Goal: Entertainment & Leisure: Consume media (video, audio)

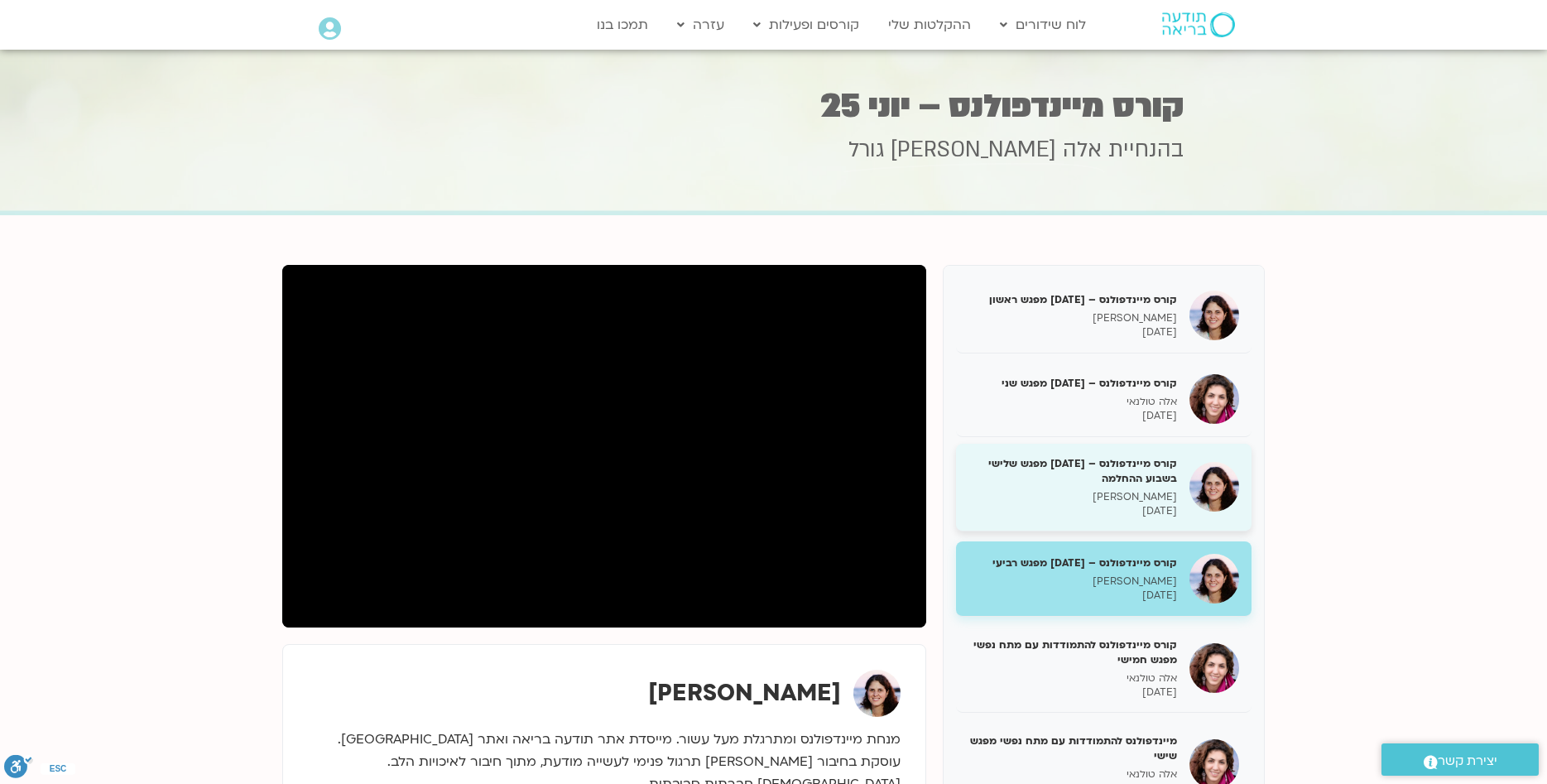
scroll to position [82, 0]
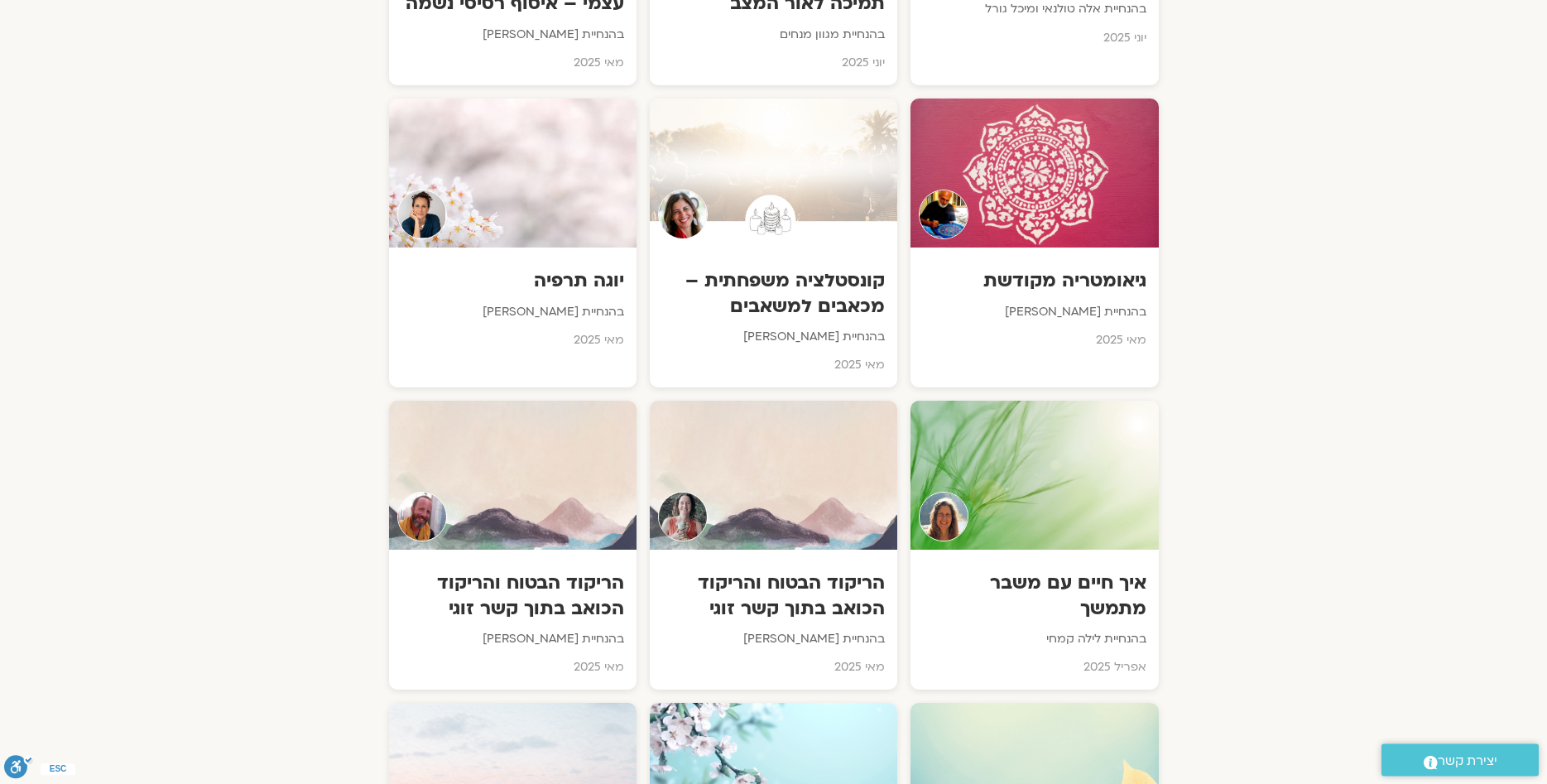
scroll to position [3294, 0]
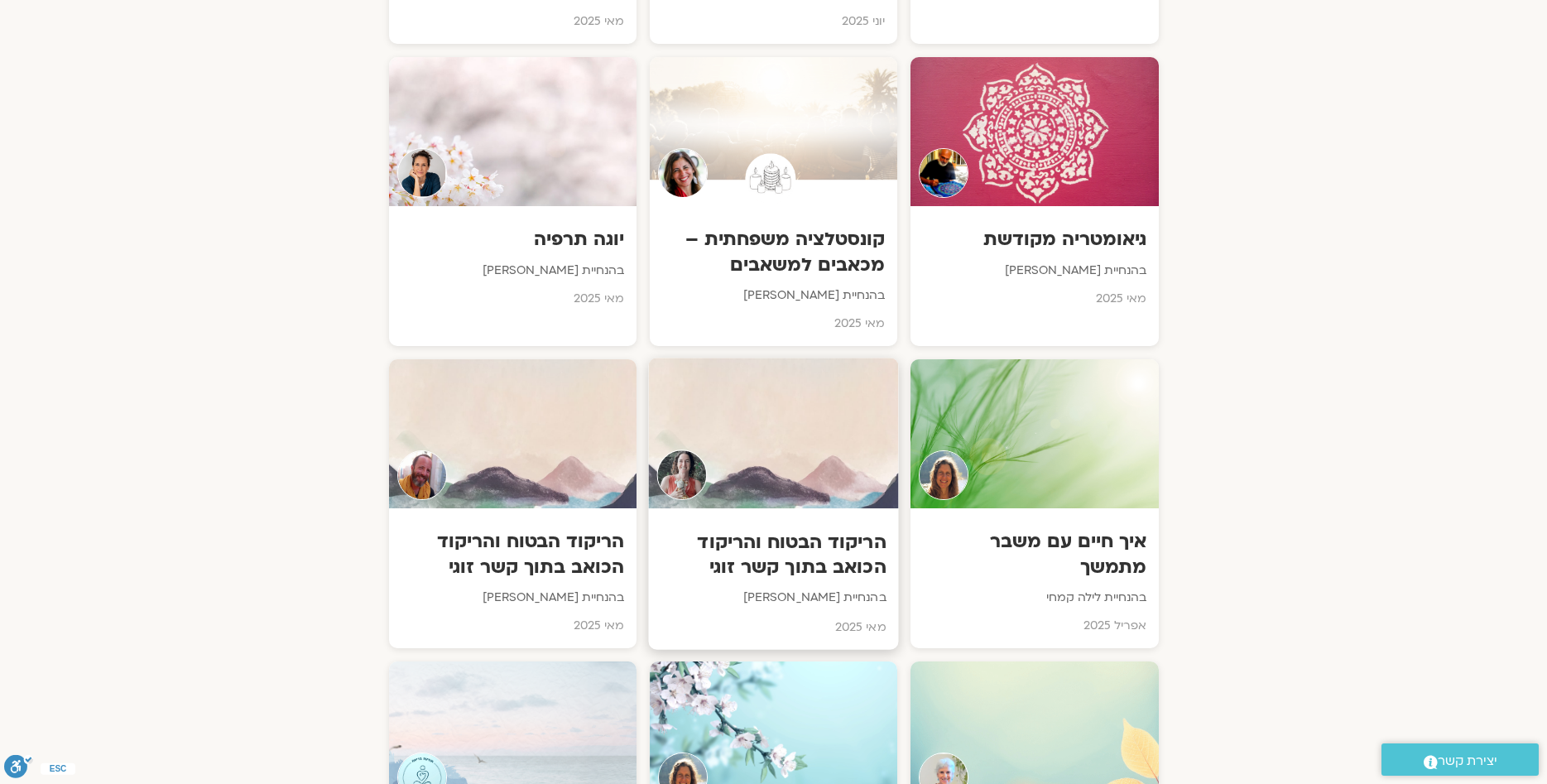
click at [804, 530] on h3 "הריקוד הבטוח והריקוד הכואב בתוך קשר זוגי" at bounding box center [774, 555] width 226 height 51
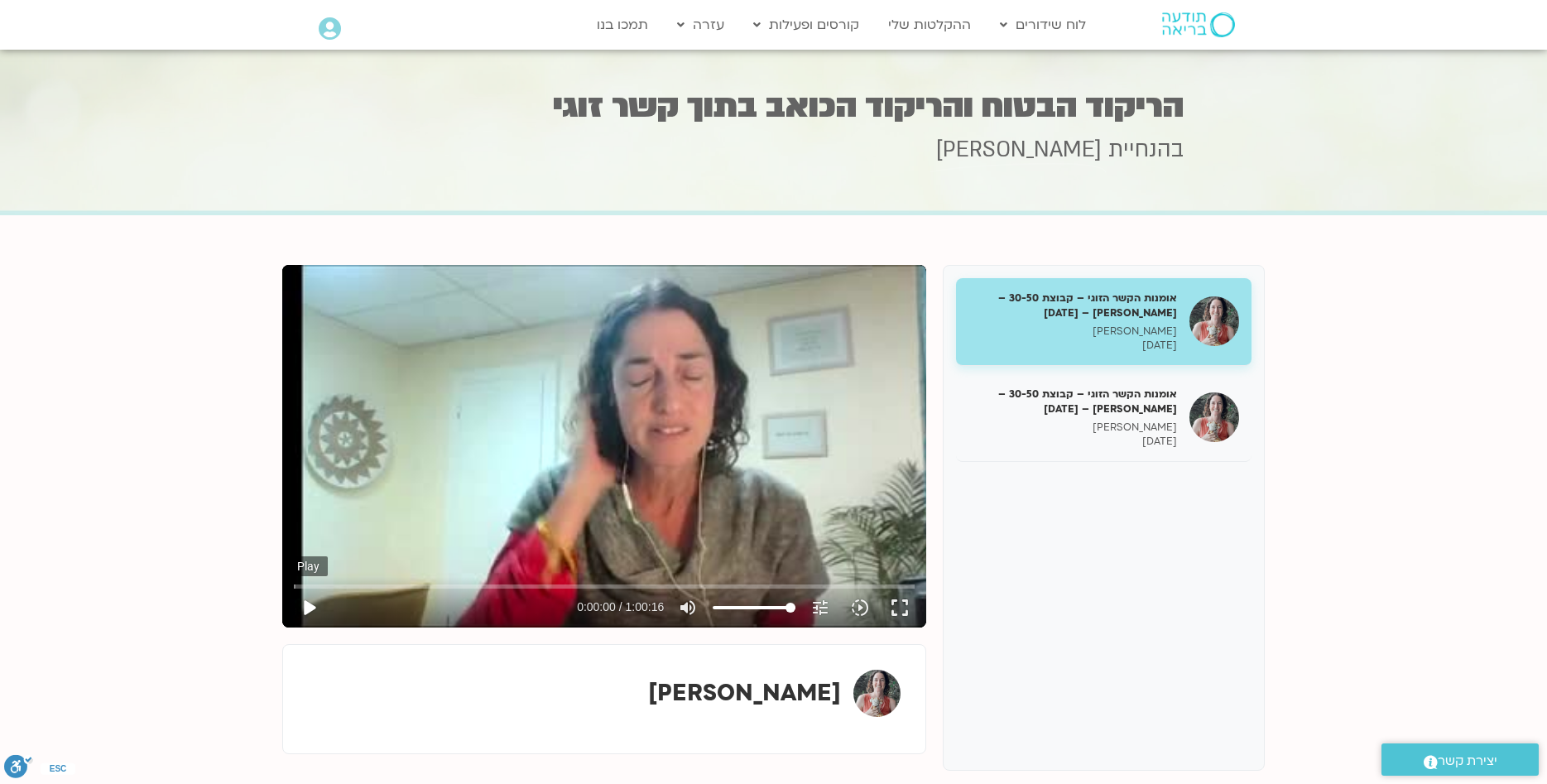
click at [305, 608] on button "play_arrow" at bounding box center [309, 608] width 40 height 40
click at [337, 583] on input "Seek" at bounding box center [603, 586] width 621 height 10
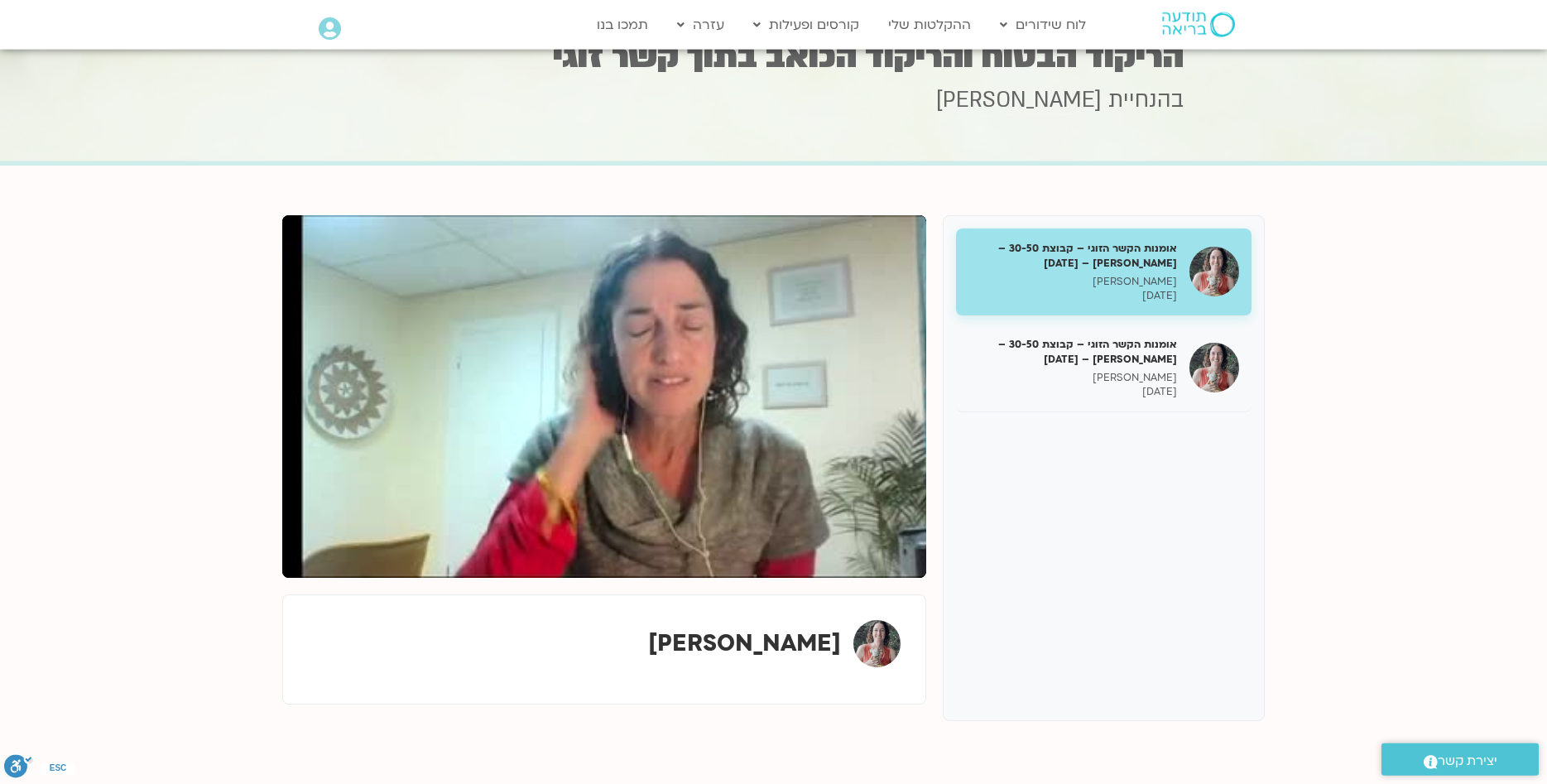
scroll to position [47, 0]
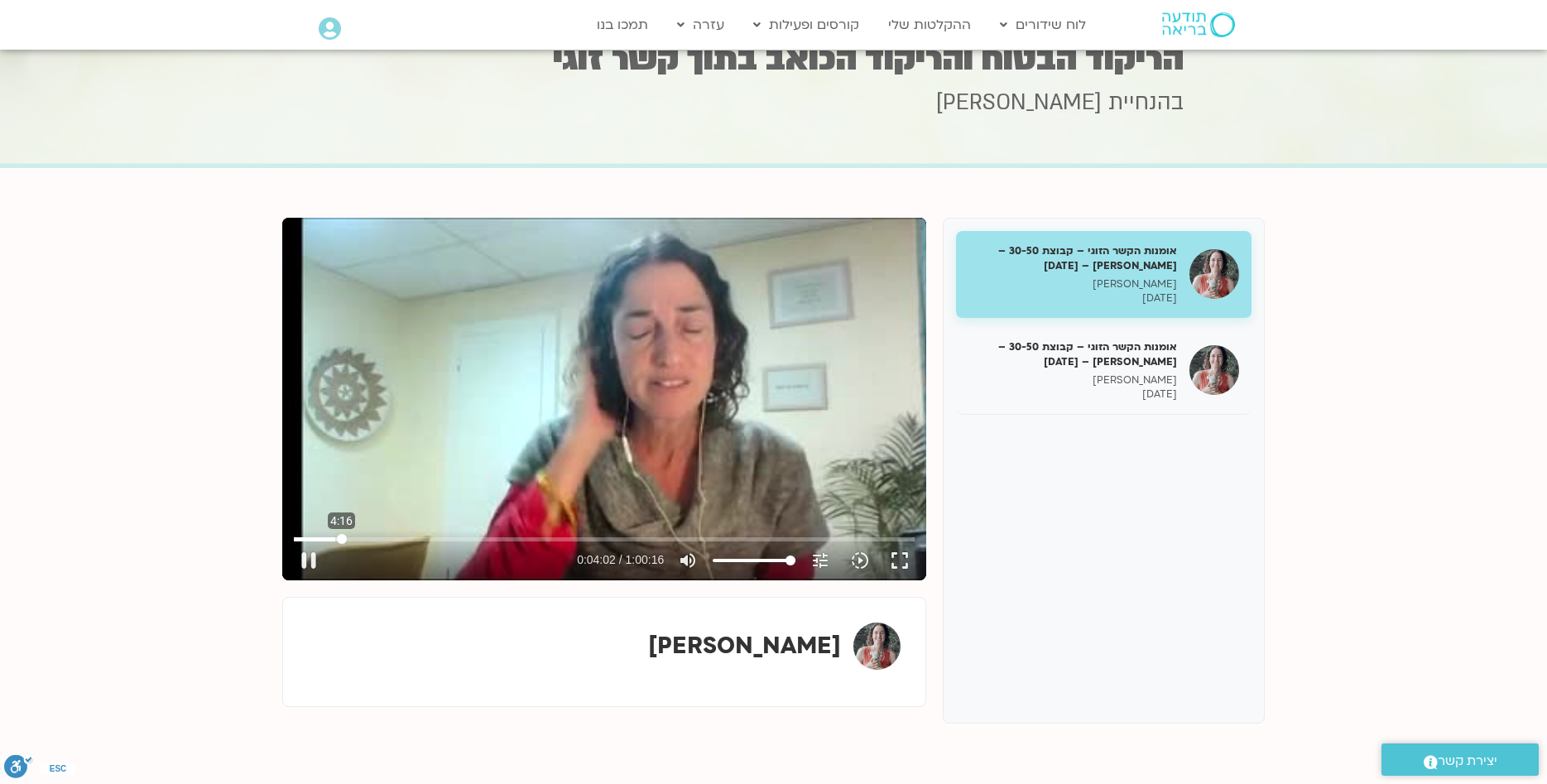
click at [342, 537] on input "Seek" at bounding box center [603, 539] width 621 height 10
click at [351, 538] on input "Seek" at bounding box center [603, 539] width 621 height 10
click at [705, 433] on div "Skip Ad 7:12 pause 0:09:14 / 1:00:16 volume_up Mute tune Resolution Auto 254p s…" at bounding box center [604, 399] width 644 height 362
click at [577, 346] on div "Skip Ad 7:12 play_arrow 0:09:14 / 1:00:16 volume_up Mute tune Resolution Auto 2…" at bounding box center [604, 399] width 644 height 362
click at [415, 537] on input "Seek" at bounding box center [603, 539] width 621 height 10
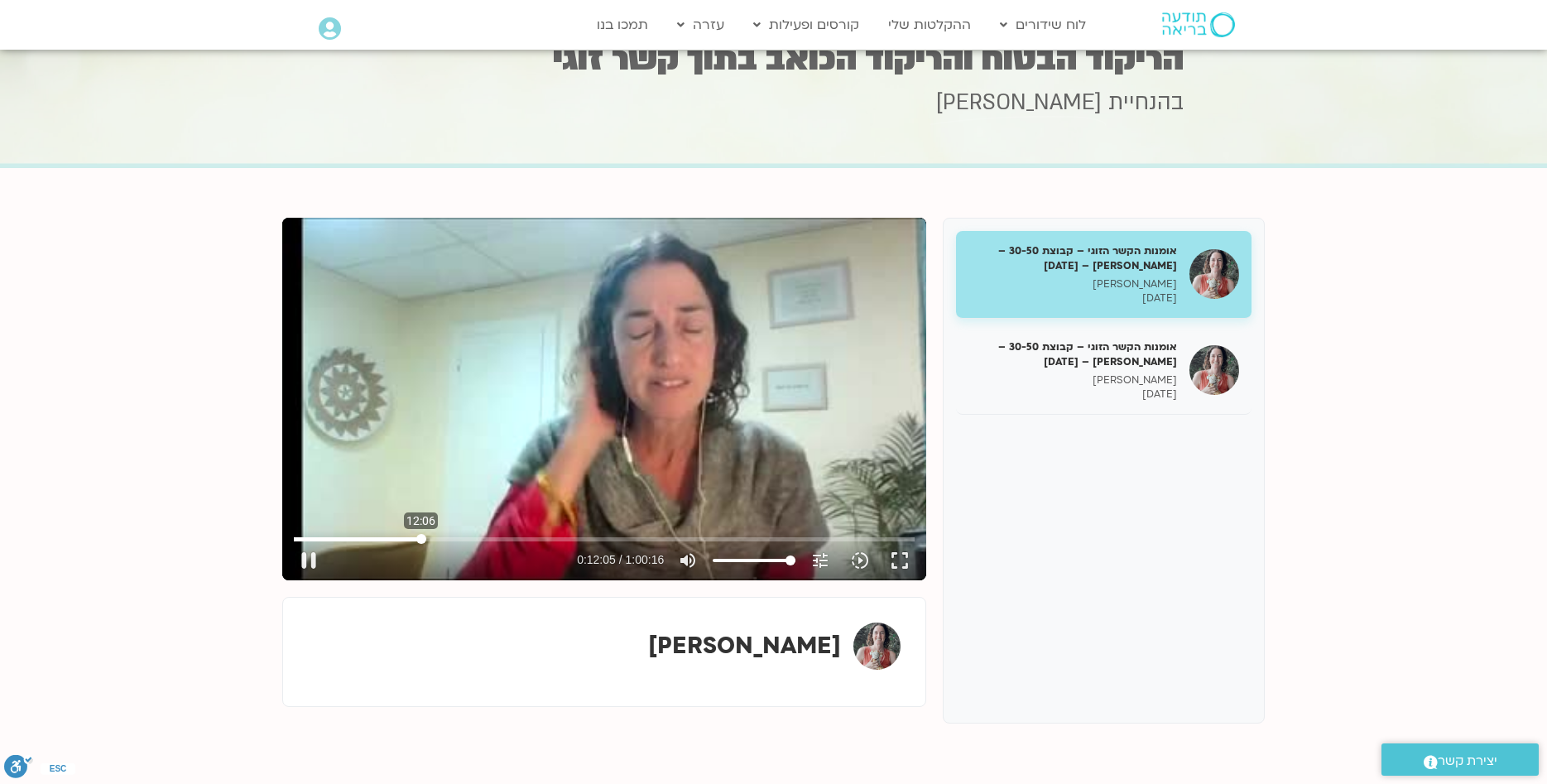
click at [422, 537] on input "Seek" at bounding box center [603, 539] width 621 height 10
click at [443, 439] on div "Skip Ad 12:06 pause 0:12:06 / 1:00:16 volume_up Mute tune Resolution Auto 254p …" at bounding box center [604, 399] width 644 height 362
click at [565, 453] on div "Skip Ad 12:06 play_arrow 0:12:06 / 1:00:16 volume_up Mute tune Resolution Auto …" at bounding box center [604, 399] width 644 height 362
click at [443, 534] on input "Seek" at bounding box center [603, 539] width 621 height 10
click at [448, 537] on input "Seek" at bounding box center [603, 539] width 621 height 10
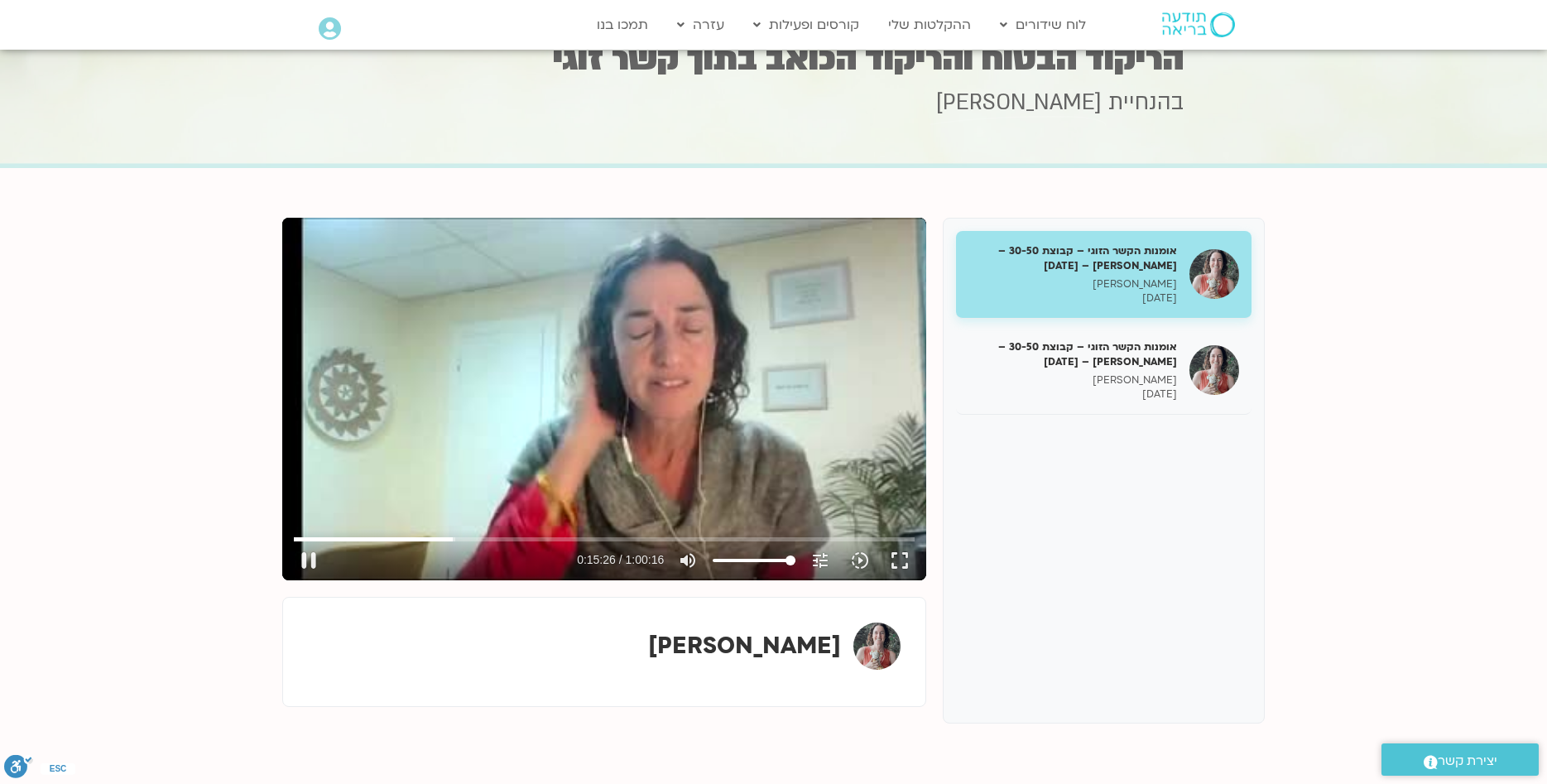
click at [439, 443] on div "Skip Ad 5:24 pause 0:15:26 / 1:00:16 volume_up Mute tune Resolution Auto 254p s…" at bounding box center [604, 399] width 644 height 362
click at [798, 334] on div "Skip Ad 5:24 play_arrow 0:15:26 / 1:00:16 volume_up Mute tune Resolution Auto 2…" at bounding box center [604, 399] width 644 height 362
click at [494, 540] on input "Seek" at bounding box center [603, 539] width 621 height 10
click at [507, 535] on input "Seek" at bounding box center [603, 539] width 621 height 10
click at [521, 537] on input "Seek" at bounding box center [603, 539] width 621 height 10
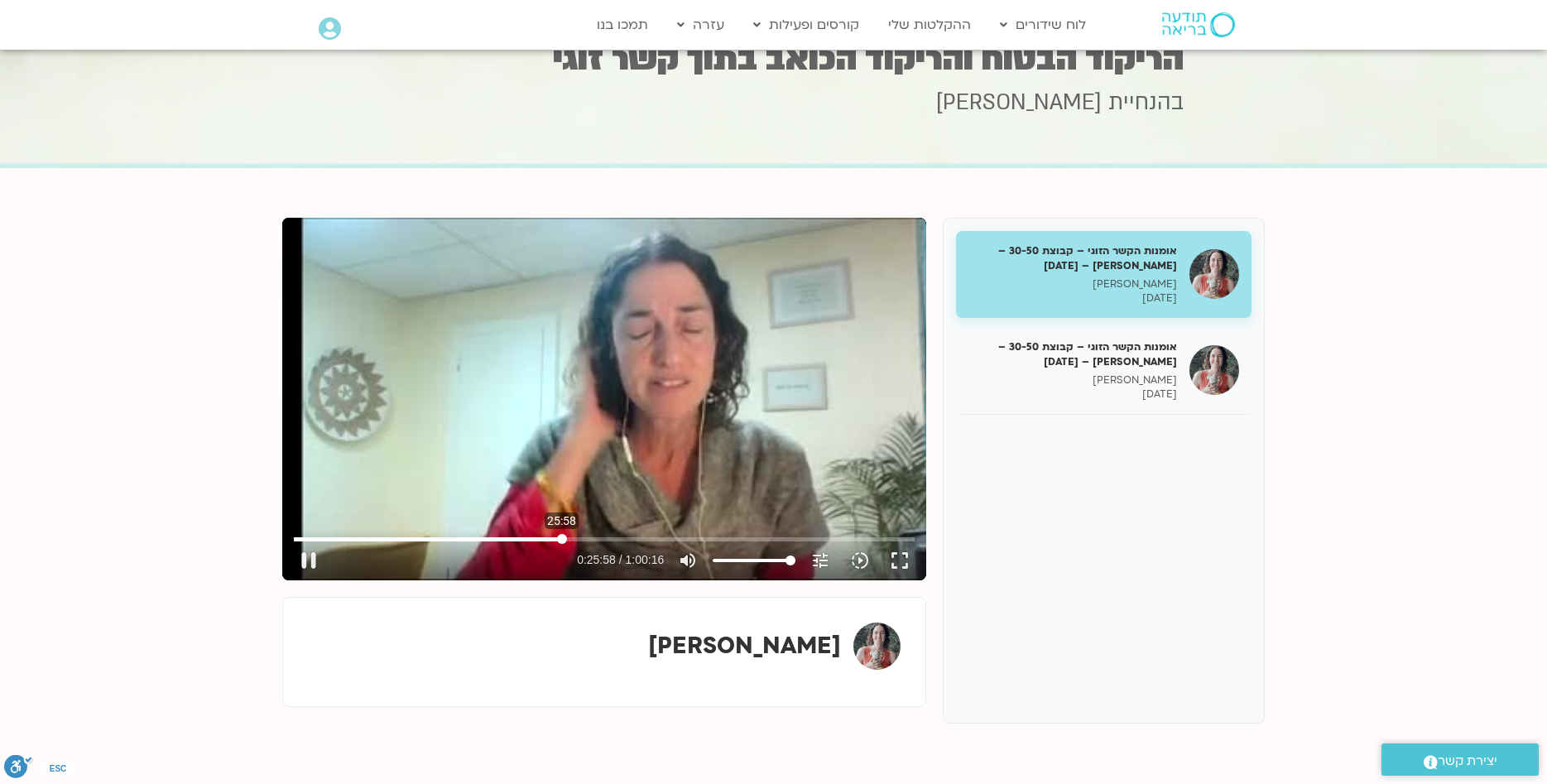
click at [562, 536] on input "Seek" at bounding box center [603, 539] width 621 height 10
click at [577, 535] on input "Seek" at bounding box center [603, 539] width 621 height 10
click at [593, 537] on input "Seek" at bounding box center [603, 539] width 621 height 10
click at [714, 454] on div "Skip Ad 29:00 pause 0:33:09 / 1:00:16 volume_up Mute tune Resolution Auto 254p …" at bounding box center [604, 399] width 644 height 362
click at [687, 446] on div "Skip Ad 29:00 play_arrow 0:33:09 / 1:00:16 volume_up Mute tune Resolution Auto …" at bounding box center [604, 399] width 644 height 362
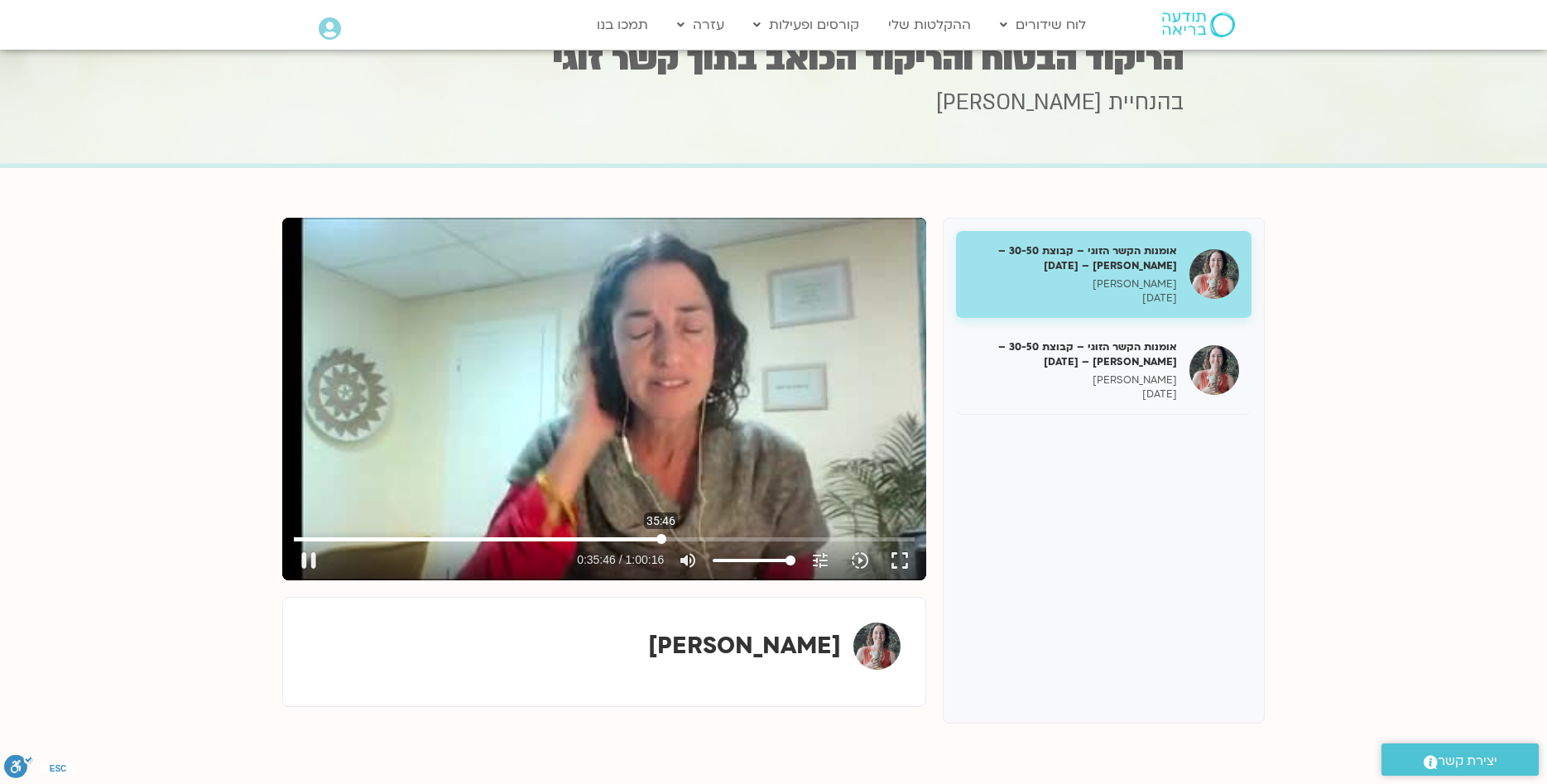
click at [662, 536] on input "Seek" at bounding box center [603, 539] width 621 height 10
click at [678, 538] on input "Seek" at bounding box center [603, 539] width 621 height 10
click at [688, 536] on input "Seek" at bounding box center [603, 539] width 621 height 10
click at [699, 535] on input "Seek" at bounding box center [603, 539] width 621 height 10
click at [716, 540] on input "Seek" at bounding box center [603, 539] width 621 height 10
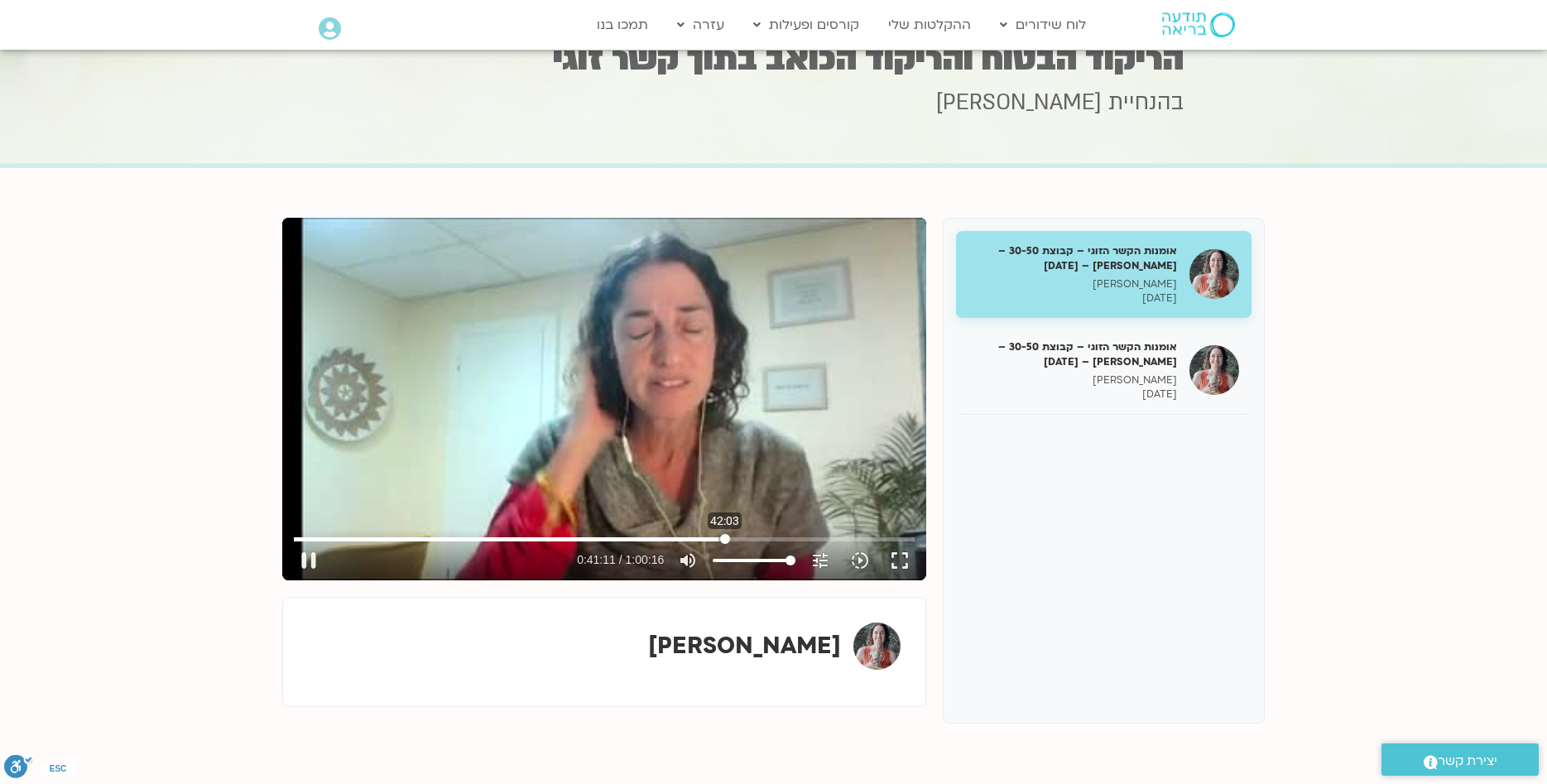
click at [726, 538] on input "Seek" at bounding box center [603, 539] width 621 height 10
click at [738, 537] on input "Seek" at bounding box center [603, 539] width 621 height 10
click at [749, 538] on input "Seek" at bounding box center [603, 539] width 621 height 10
click at [762, 535] on input "Seek" at bounding box center [603, 539] width 621 height 10
click at [776, 539] on input "Seek" at bounding box center [603, 539] width 621 height 10
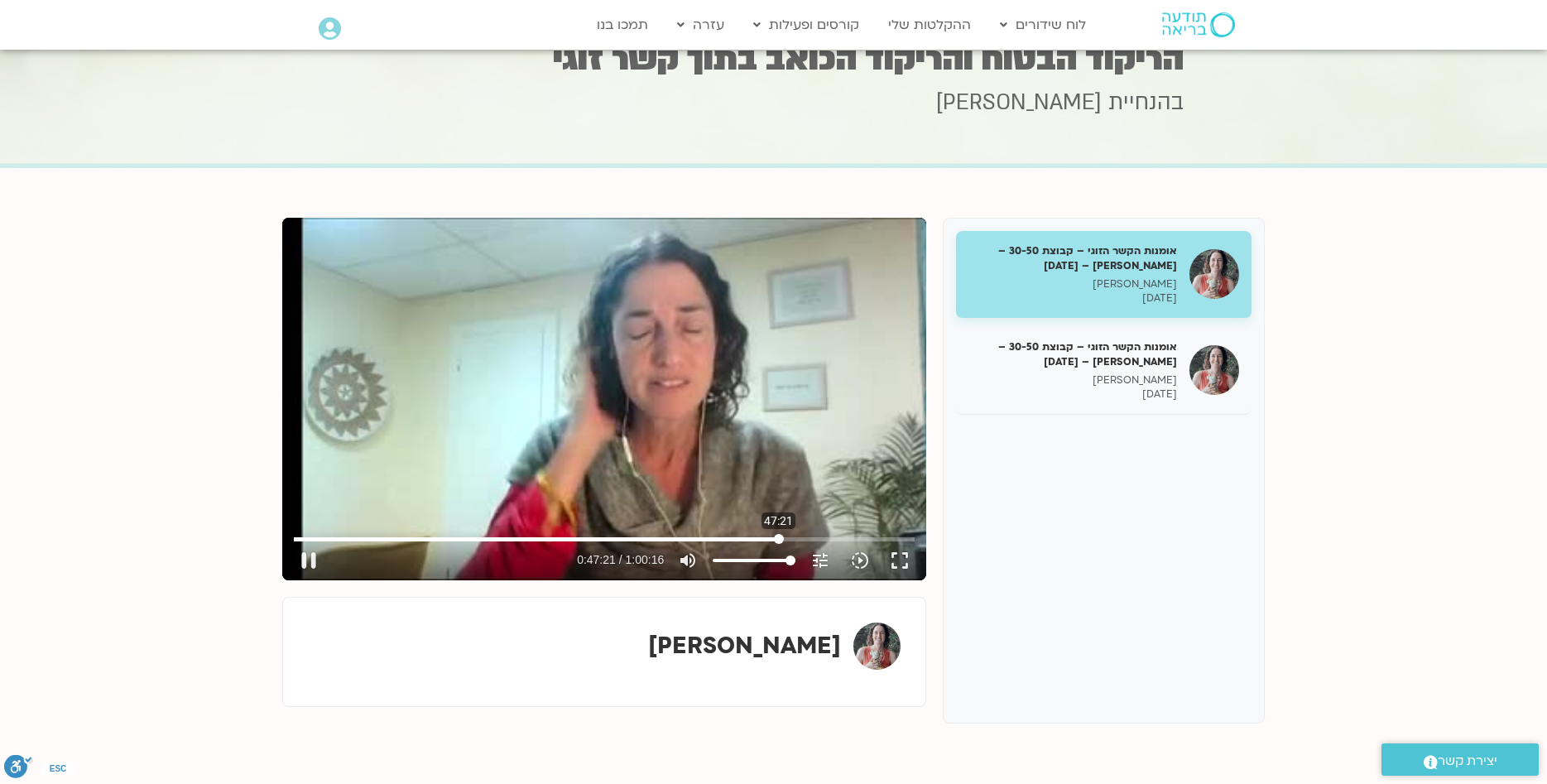
click at [779, 538] on input "Seek" at bounding box center [603, 539] width 621 height 10
click at [794, 534] on input "Seek" at bounding box center [603, 539] width 621 height 10
click at [792, 535] on input "Seek" at bounding box center [603, 539] width 621 height 10
click at [810, 434] on div "Skip Ad 48:35 pause 0:48:38 / 1:00:16 volume_up Mute tune Resolution Auto 254p …" at bounding box center [604, 399] width 644 height 362
click at [810, 434] on div "Skip Ad 48:35 play_arrow 0:48:38 / 1:00:16 volume_up Mute tune Resolution Auto …" at bounding box center [604, 399] width 644 height 362
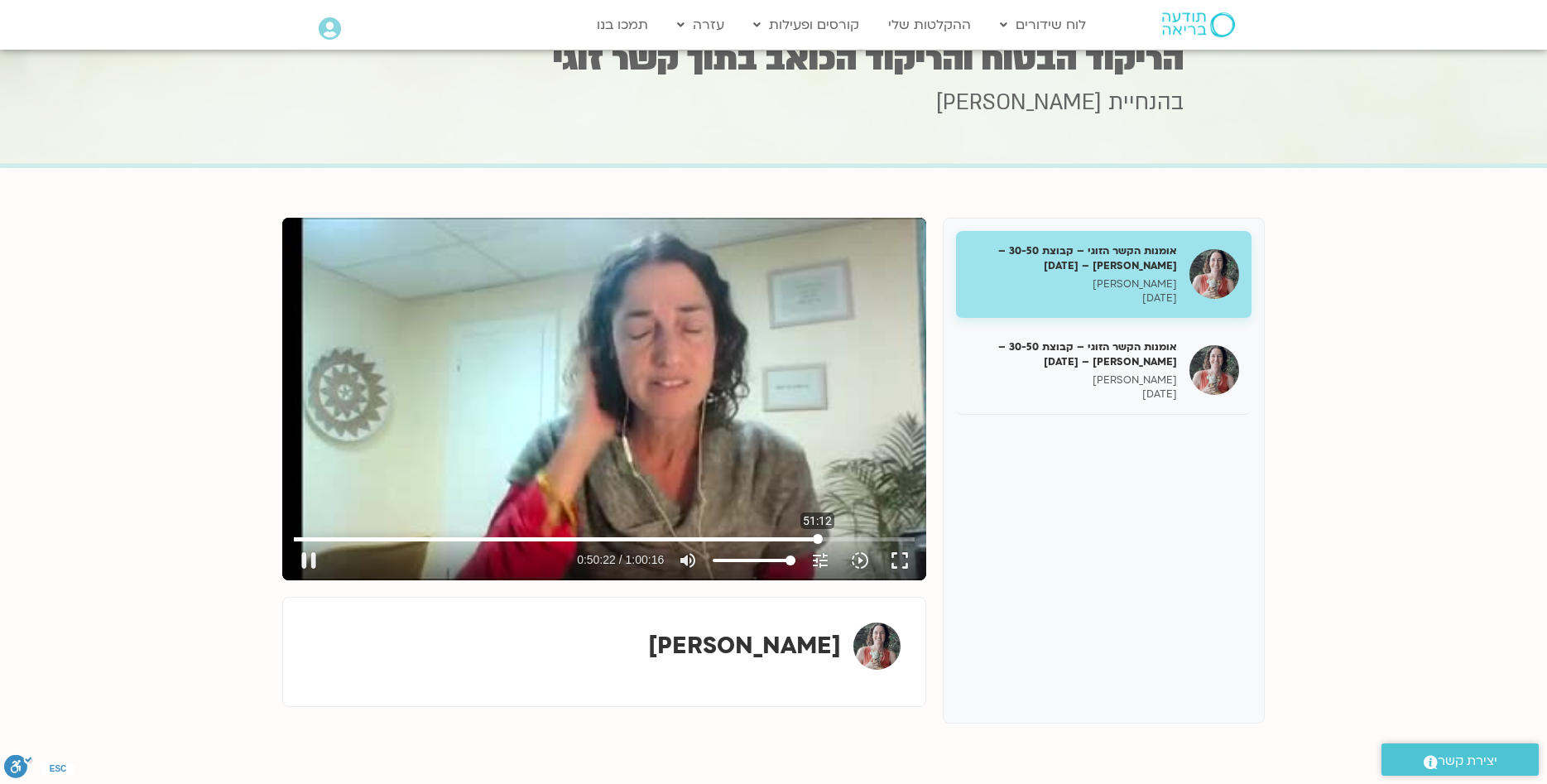
click at [818, 534] on input "Seek" at bounding box center [603, 539] width 621 height 10
click at [828, 538] on input "Seek" at bounding box center [603, 539] width 621 height 10
click at [837, 537] on input "Seek" at bounding box center [603, 539] width 621 height 10
click at [844, 537] on input "Seek" at bounding box center [603, 539] width 621 height 10
click at [869, 536] on input "Seek" at bounding box center [603, 539] width 621 height 10
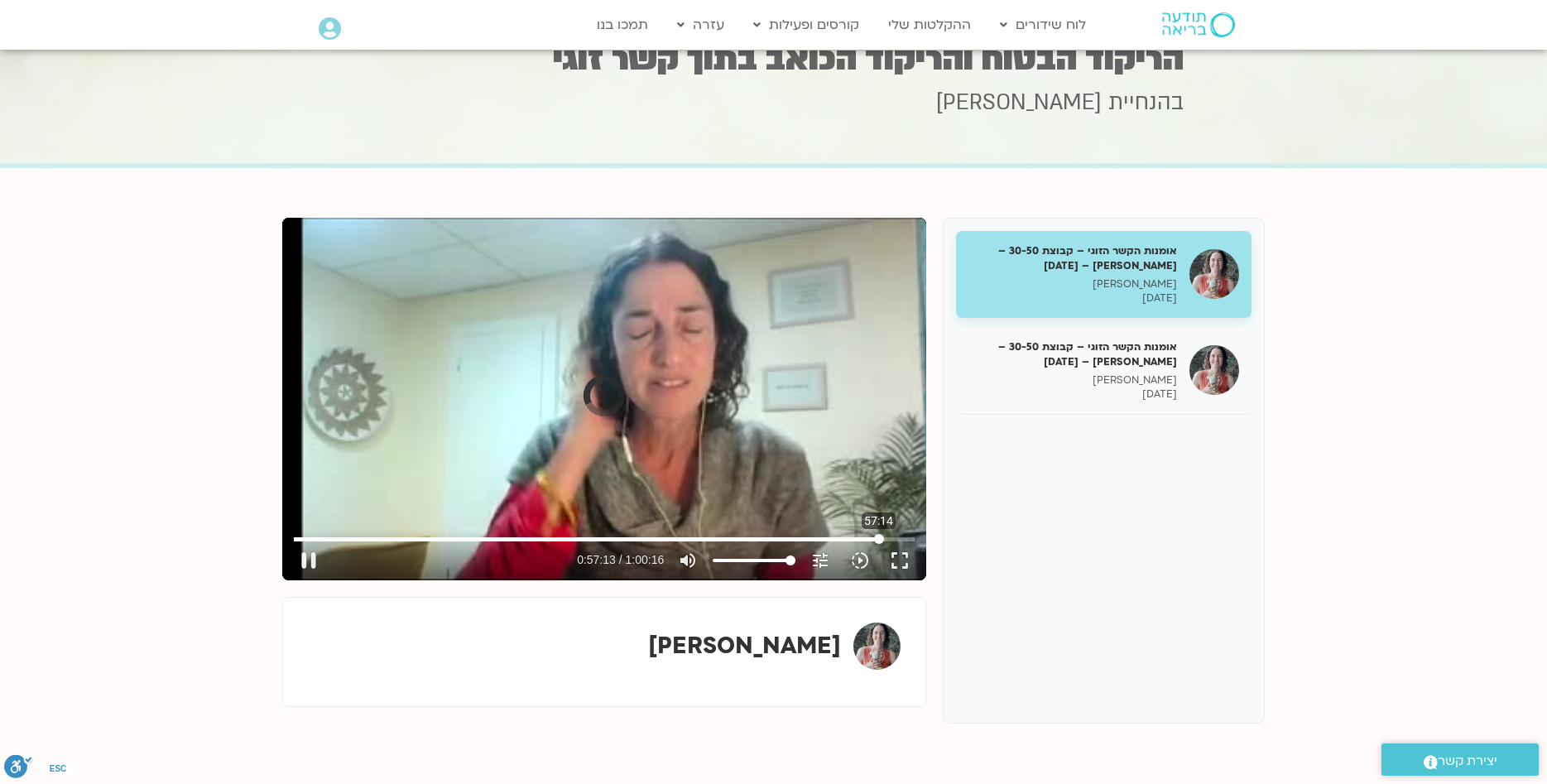
click at [880, 537] on input "Seek" at bounding box center [603, 539] width 621 height 10
click at [891, 535] on input "Seek" at bounding box center [603, 539] width 621 height 10
click at [895, 539] on input "Seek" at bounding box center [603, 539] width 621 height 10
click at [316, 555] on button "pause" at bounding box center [309, 560] width 40 height 40
type input "3580.056582"
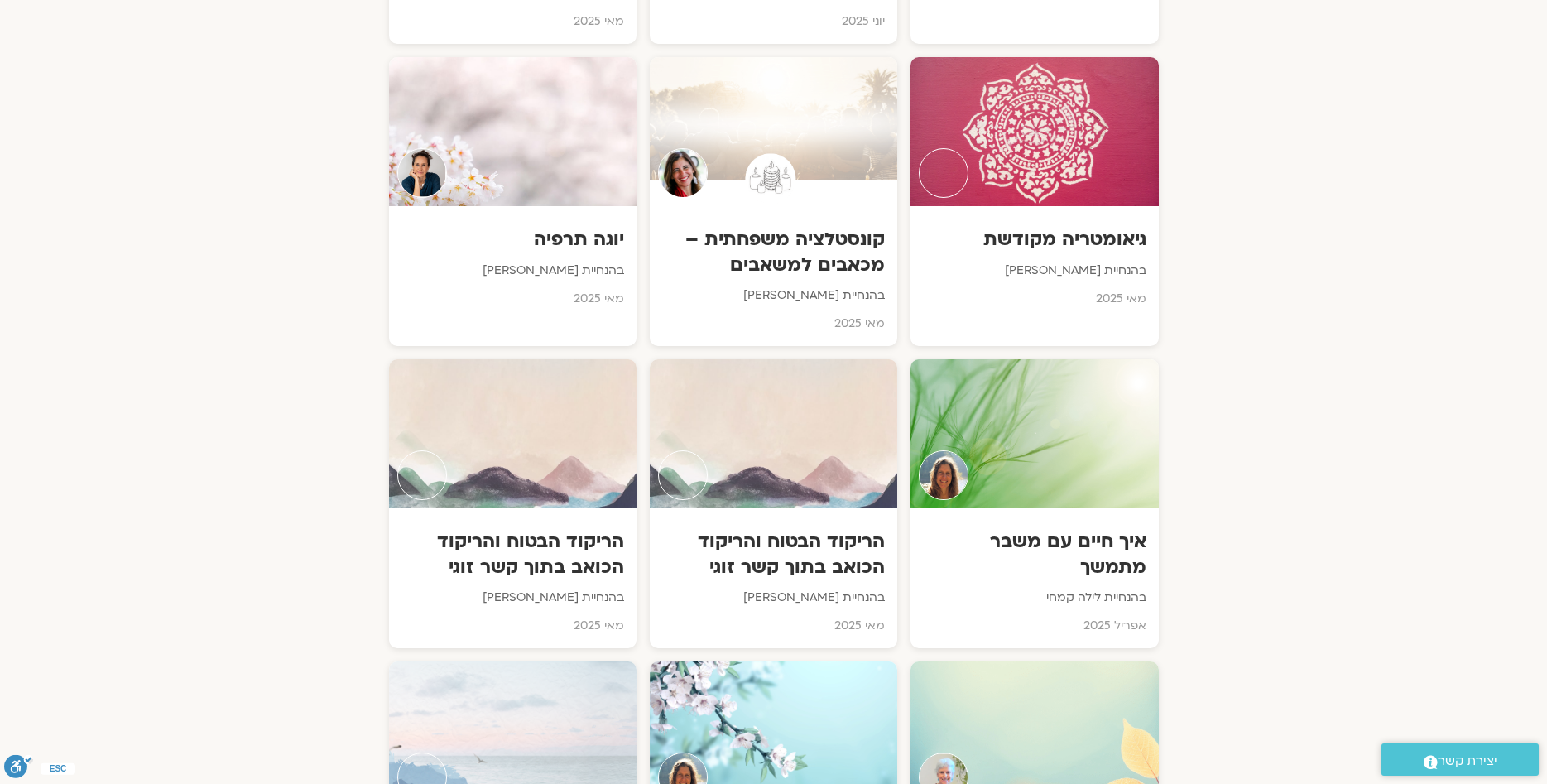
scroll to position [3294, 0]
click at [590, 570] on div "הריקוד הבטוח והריקוד הכואב בתוך קשר זוגי בהנחיית פז כלב קיסר מאי 2025" at bounding box center [512, 579] width 251 height 142
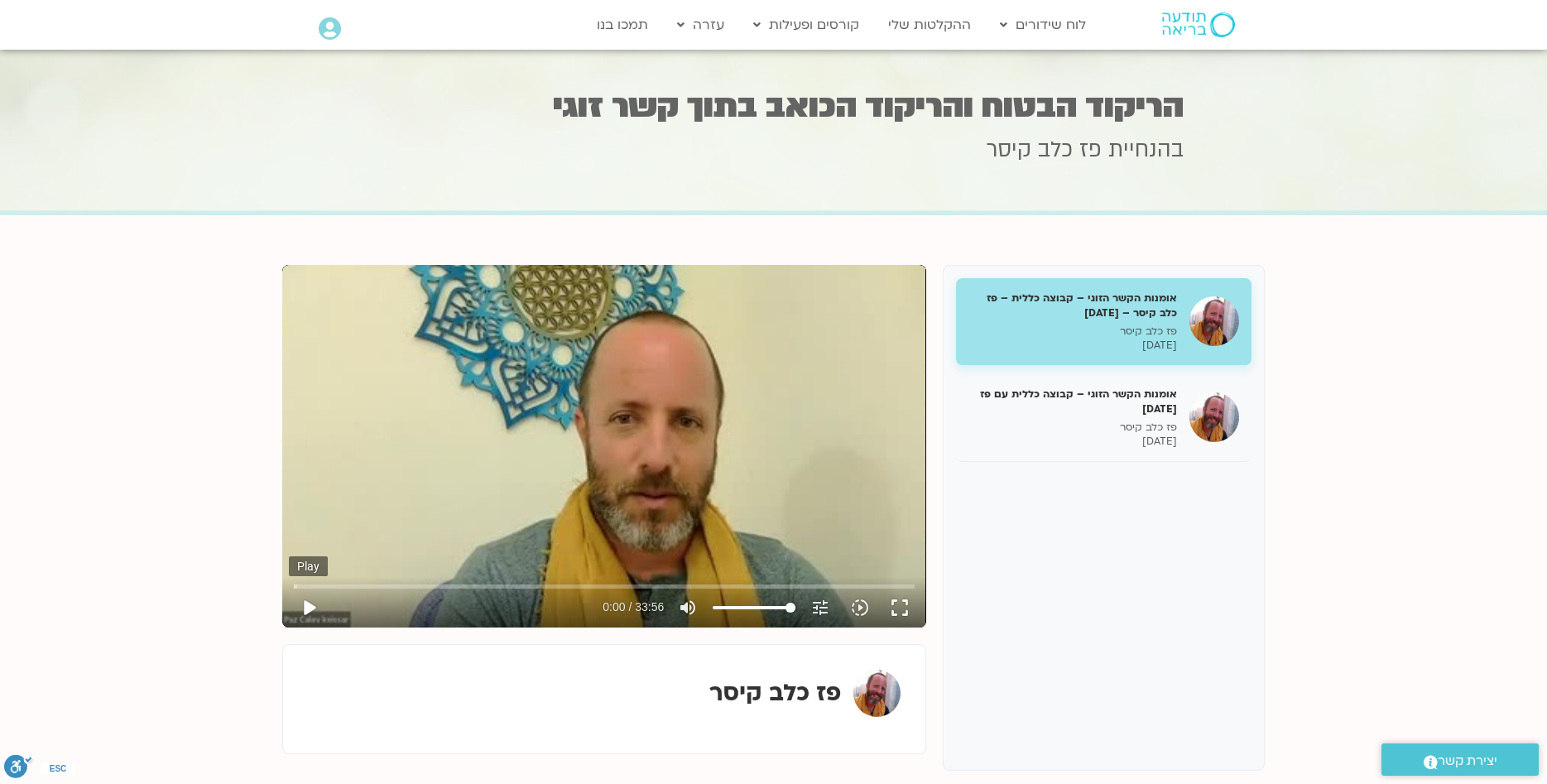
click at [306, 604] on button "play_arrow" at bounding box center [309, 608] width 40 height 40
click at [309, 589] on input "Seek" at bounding box center [603, 586] width 621 height 10
click at [328, 583] on input "Seek" at bounding box center [603, 586] width 621 height 10
click at [374, 583] on input "Seek" at bounding box center [603, 586] width 621 height 10
click at [422, 582] on input "Seek" at bounding box center [603, 586] width 621 height 10
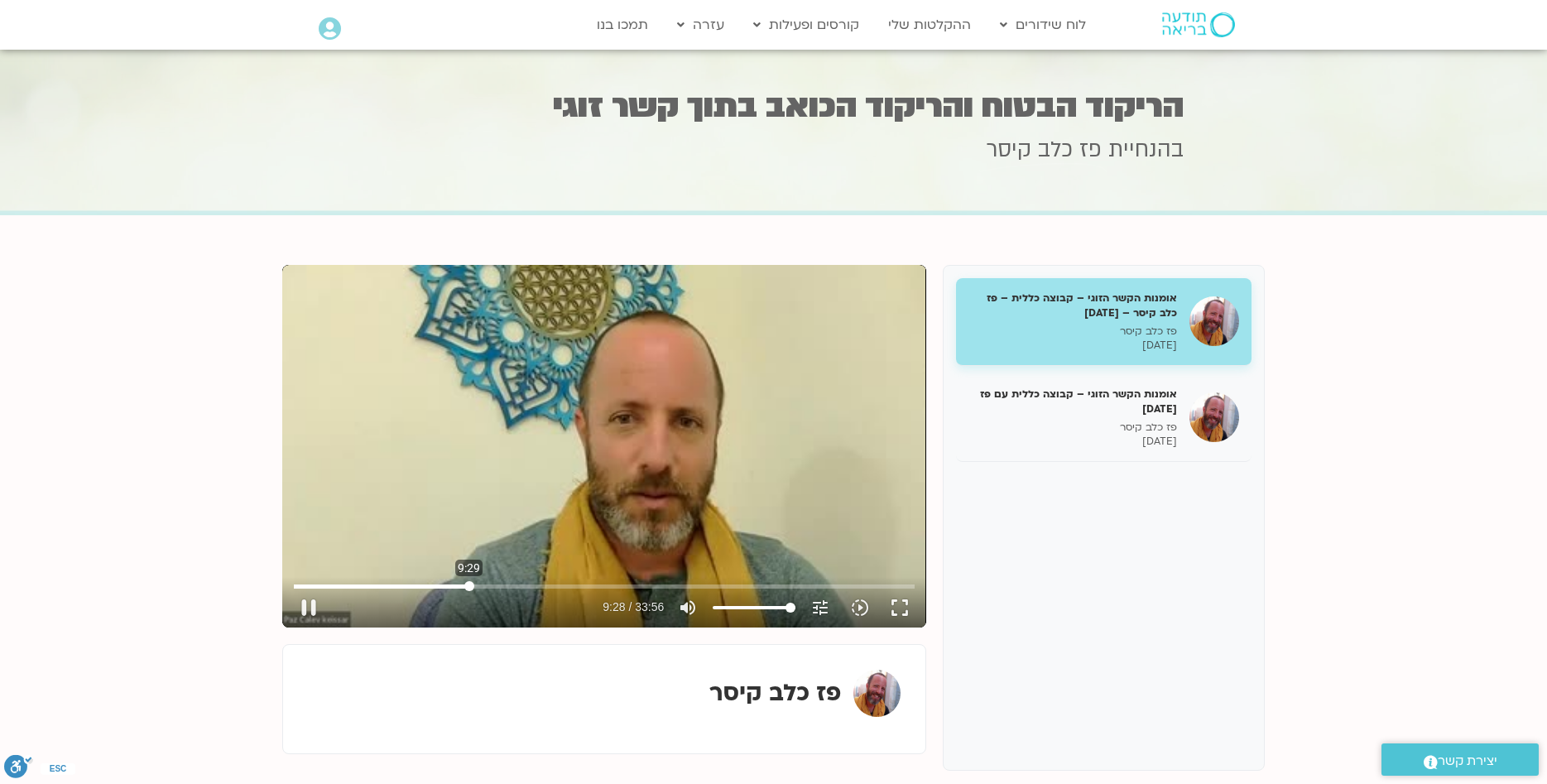
click at [469, 583] on input "Seek" at bounding box center [603, 586] width 621 height 10
click at [505, 583] on input "Seek" at bounding box center [603, 586] width 621 height 10
click at [524, 581] on input "Seek" at bounding box center [603, 586] width 621 height 10
click at [544, 581] on input "Seek" at bounding box center [603, 586] width 621 height 10
click at [561, 581] on input "Seek" at bounding box center [603, 586] width 621 height 10
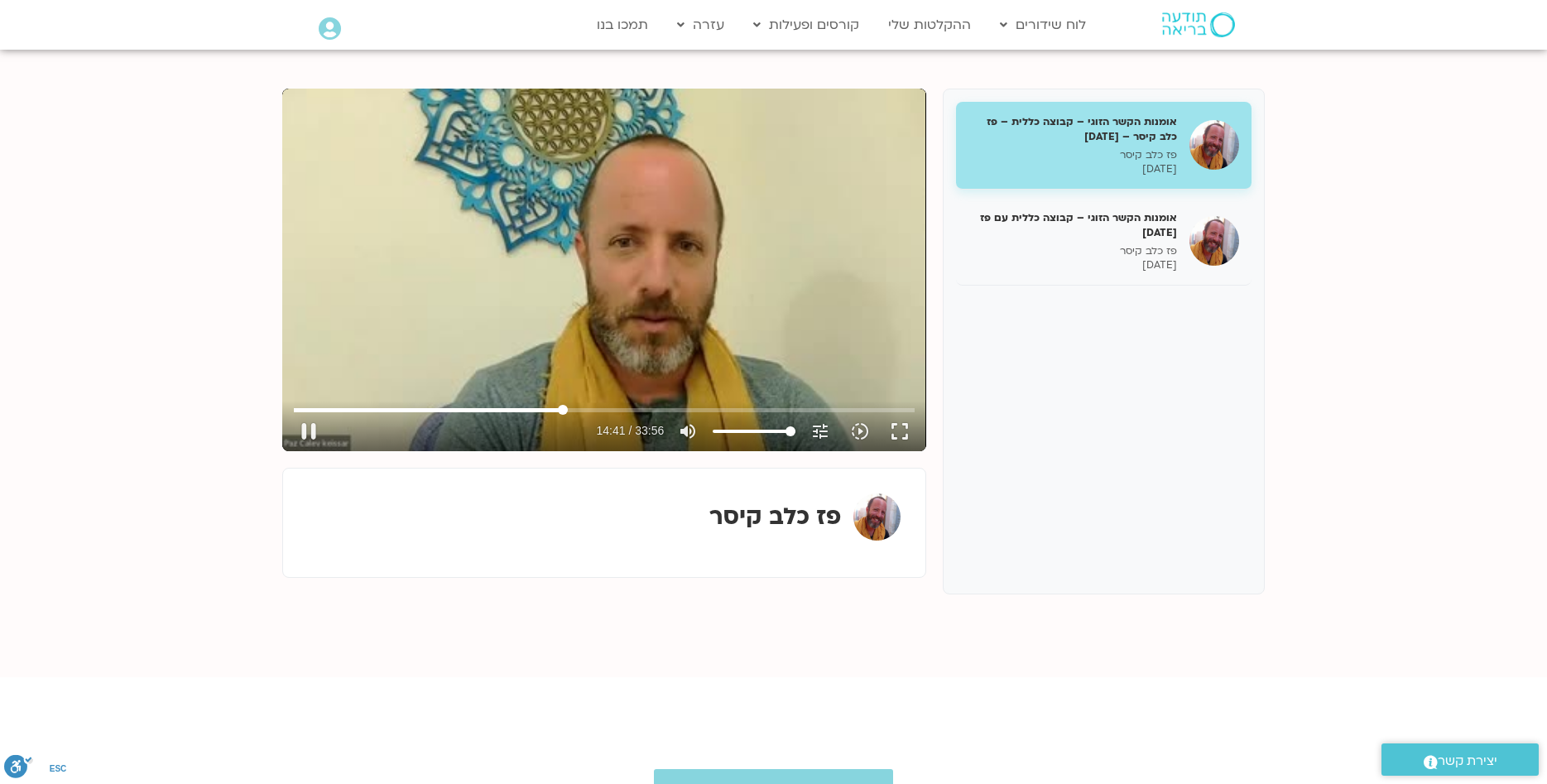
scroll to position [169, 0]
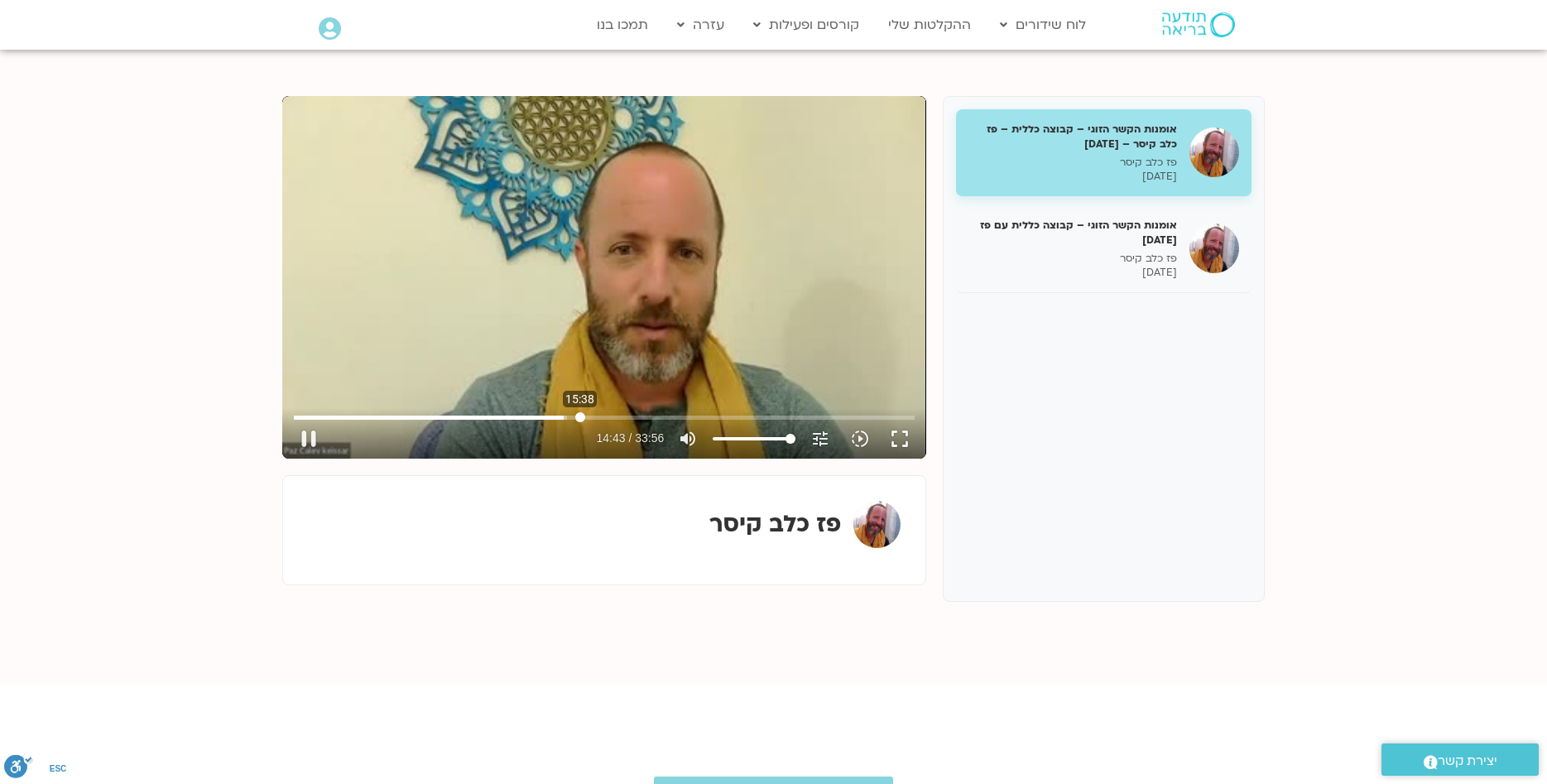
click at [580, 413] on input "Seek" at bounding box center [603, 417] width 621 height 10
click at [598, 413] on input "Seek" at bounding box center [603, 417] width 621 height 10
type input "997.187802"
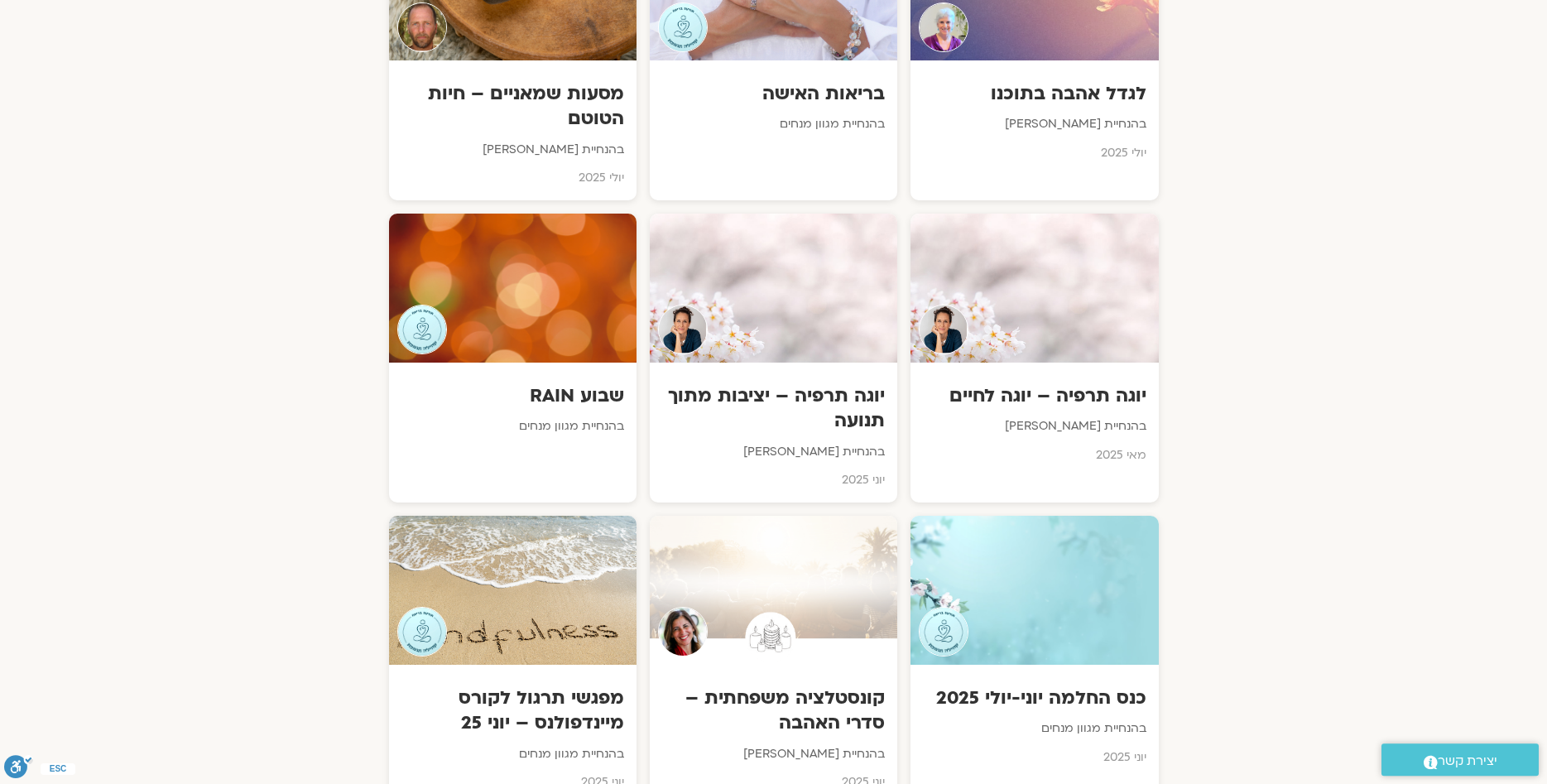
scroll to position [2195, 0]
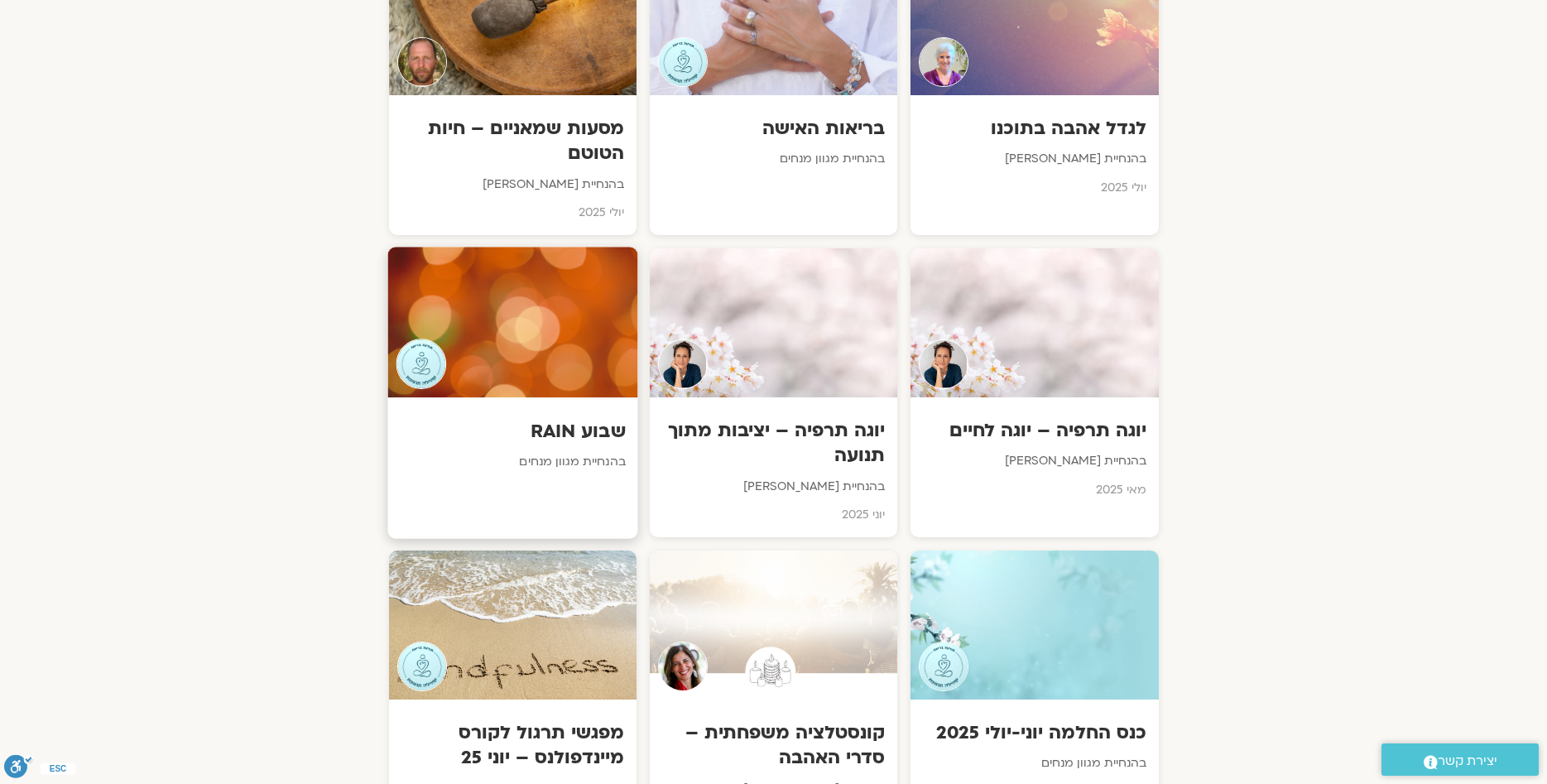
click at [603, 452] on p "בהנחיית מגוון מנחים" at bounding box center [512, 463] width 226 height 21
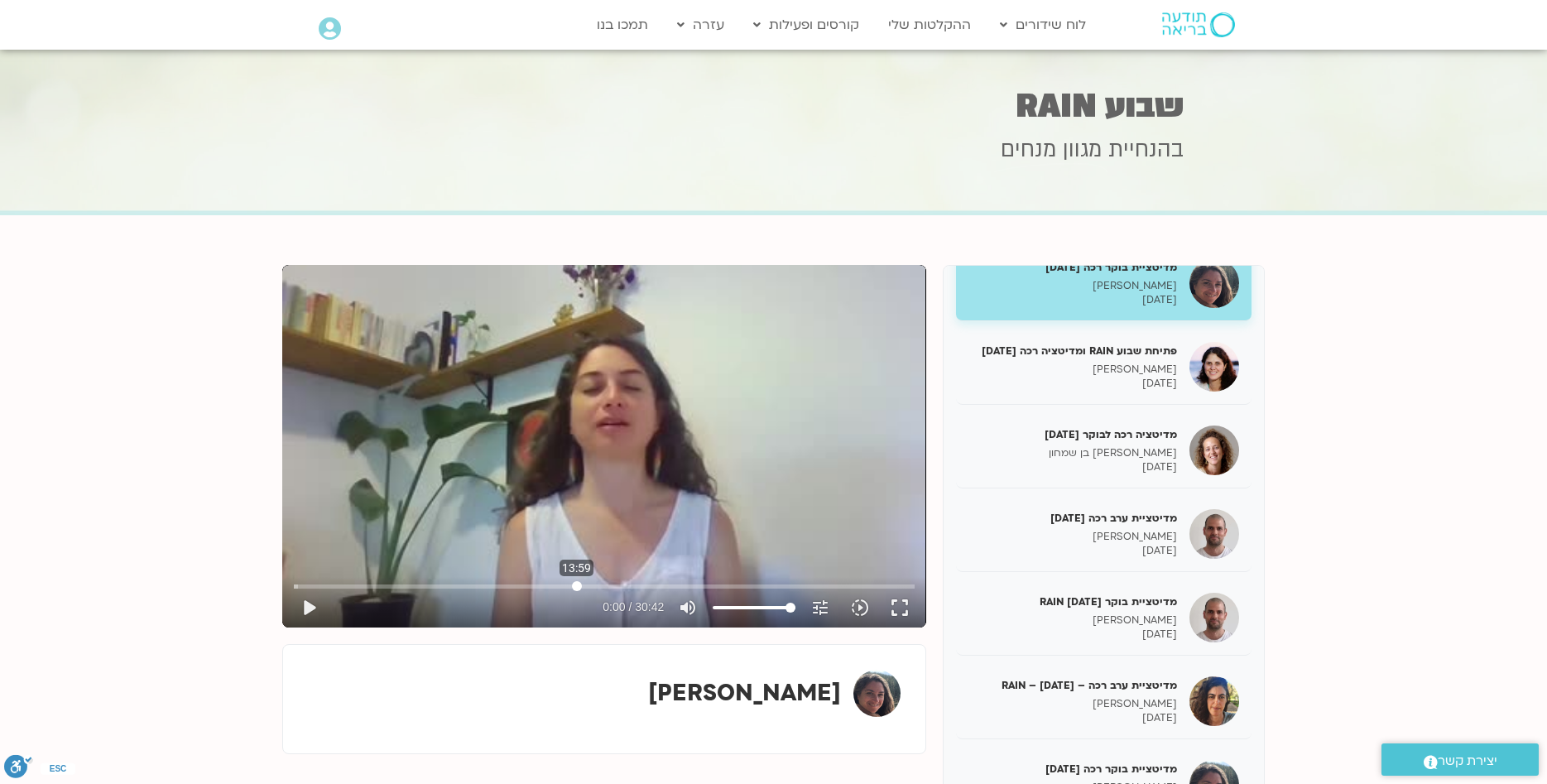
click at [577, 585] on input "Seek" at bounding box center [603, 586] width 621 height 10
click at [642, 586] on input "Seek" at bounding box center [603, 586] width 621 height 10
click at [740, 585] on input "Seek" at bounding box center [603, 586] width 621 height 10
click at [311, 612] on button "play_arrow" at bounding box center [309, 608] width 40 height 40
type input "1334.520585"
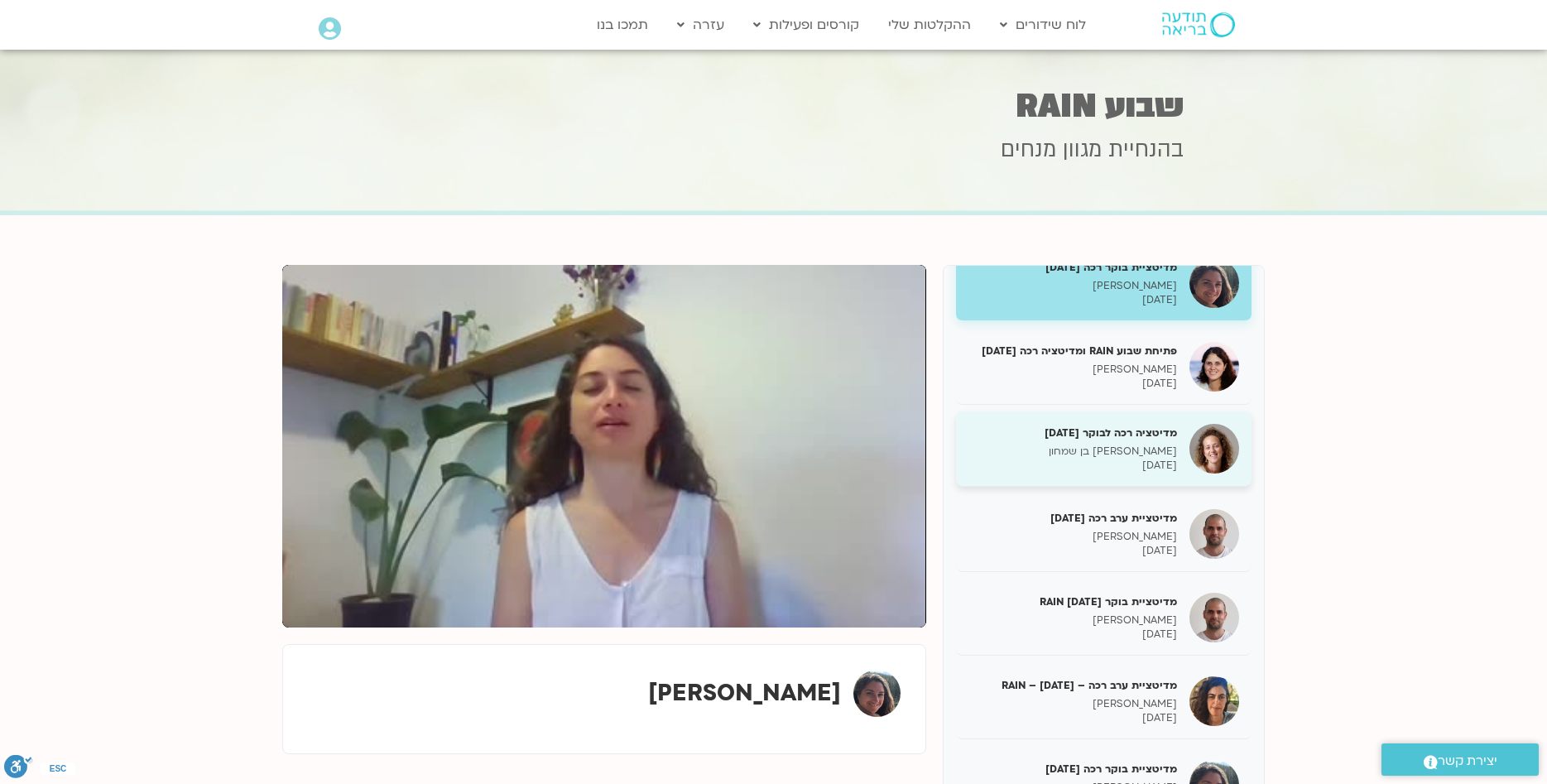
click at [1115, 441] on div "מדיטציה רכה לבוקר 9/7/25 אופיר הימן בן שמחון 09/07/2025" at bounding box center [1073, 448] width 208 height 47
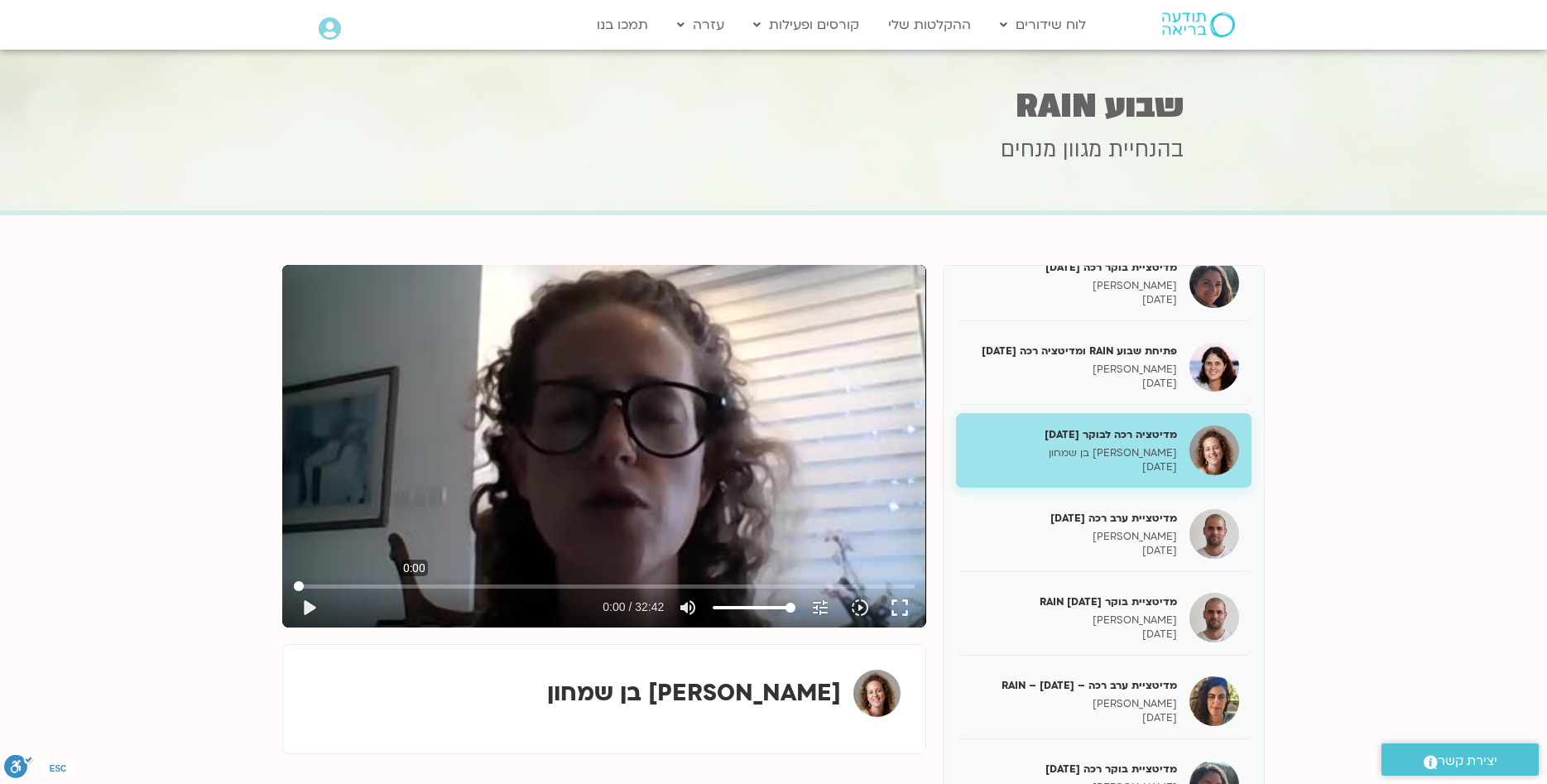
click at [415, 586] on input "Seek" at bounding box center [603, 586] width 621 height 10
click at [536, 584] on input "Seek" at bounding box center [603, 586] width 621 height 10
click at [312, 611] on button "play_arrow" at bounding box center [309, 608] width 40 height 40
click at [588, 586] on input "Seek" at bounding box center [603, 586] width 621 height 10
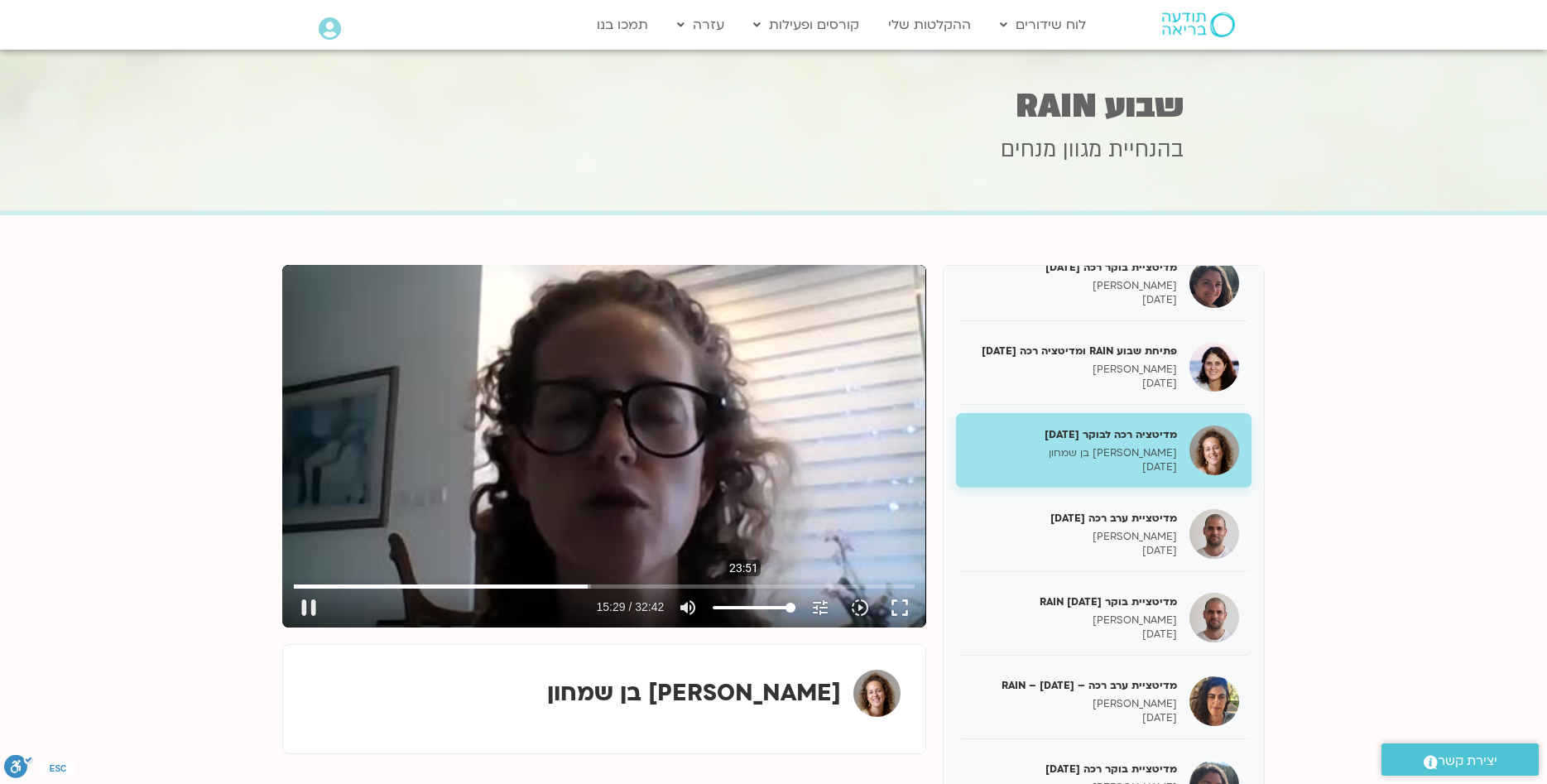
type input "929.539989"
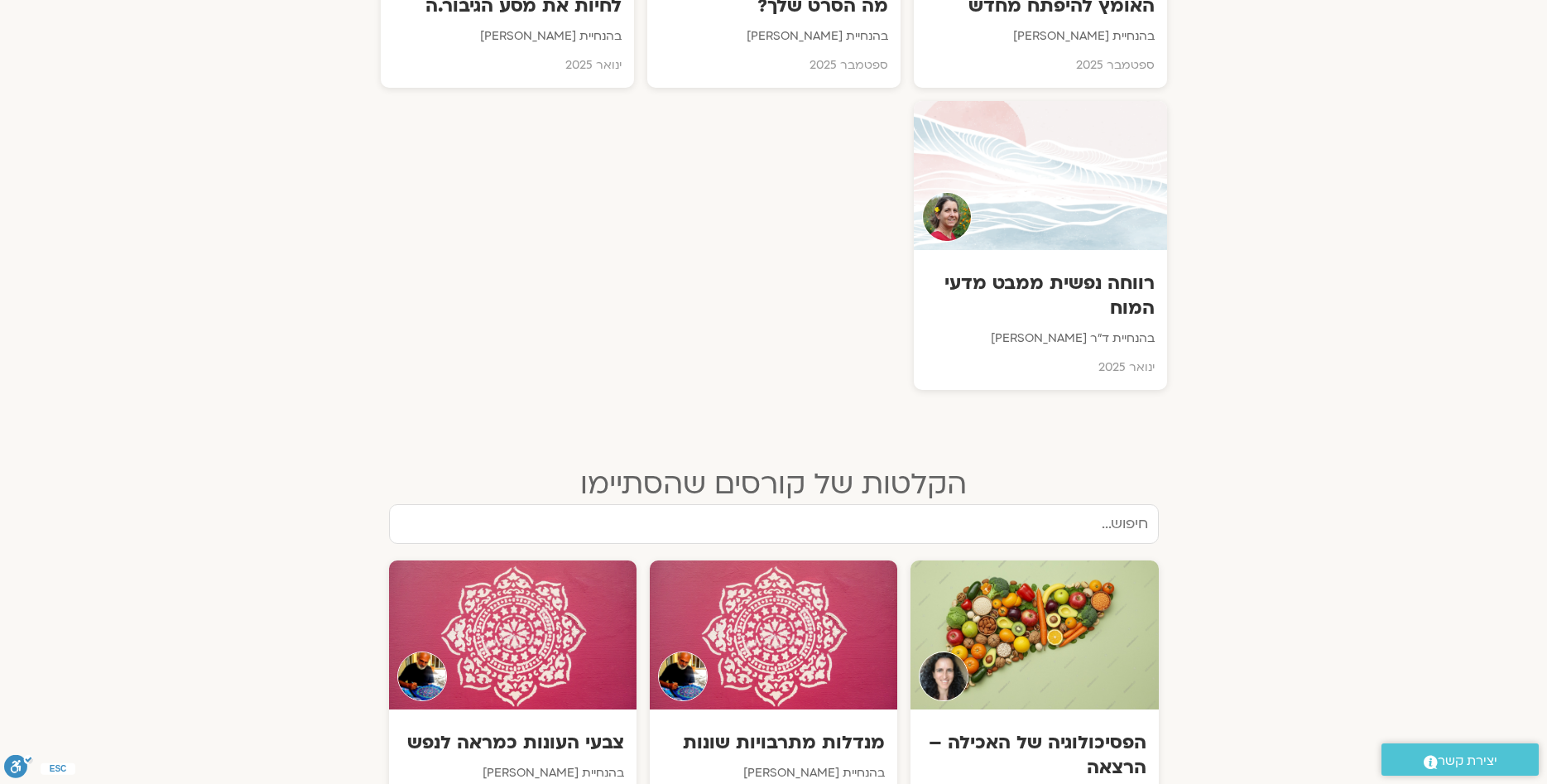
scroll to position [1617, 0]
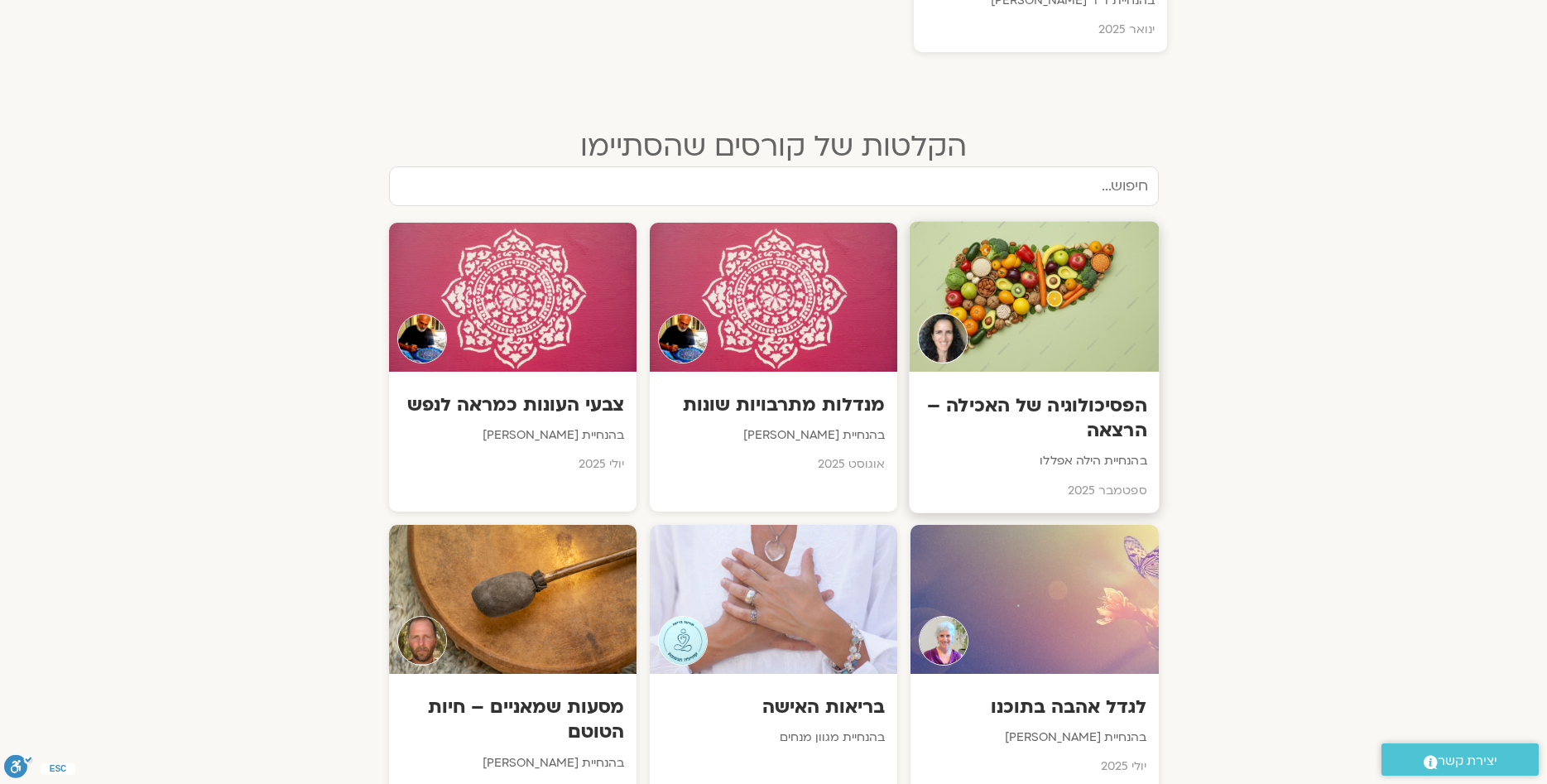
click at [1137, 434] on h3 "הפסיכולוגיה של האכילה – הרצאה" at bounding box center [1035, 417] width 226 height 51
